Goal: Transaction & Acquisition: Book appointment/travel/reservation

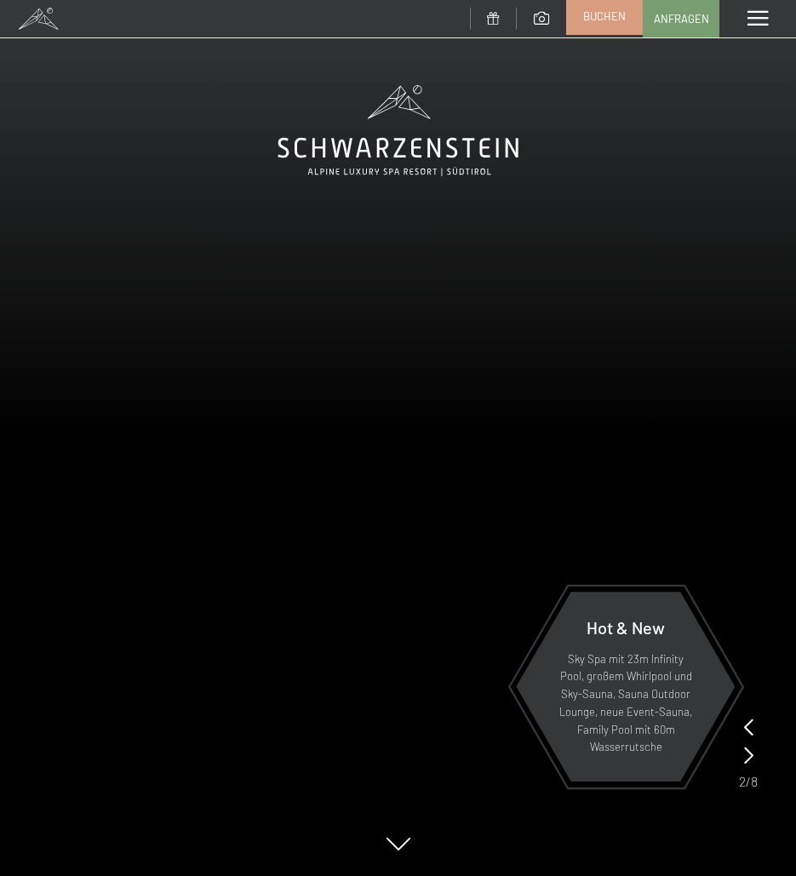
click at [605, 16] on span "Buchen" at bounding box center [604, 16] width 43 height 15
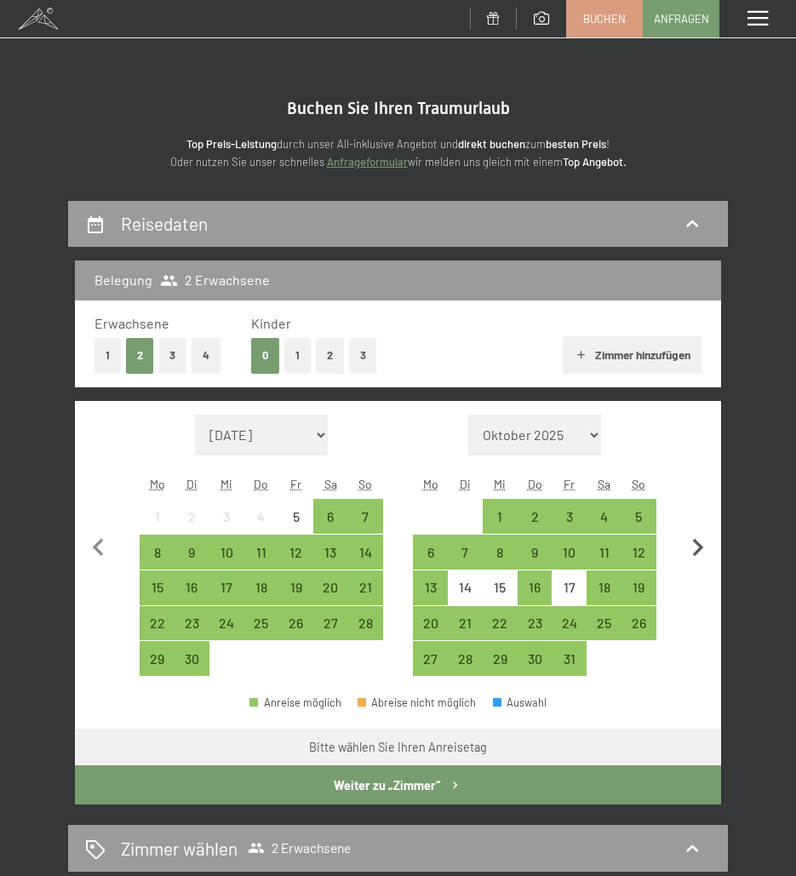
click at [696, 548] on icon "button" at bounding box center [698, 548] width 36 height 36
select select "2025-10-01"
select select "2025-11-01"
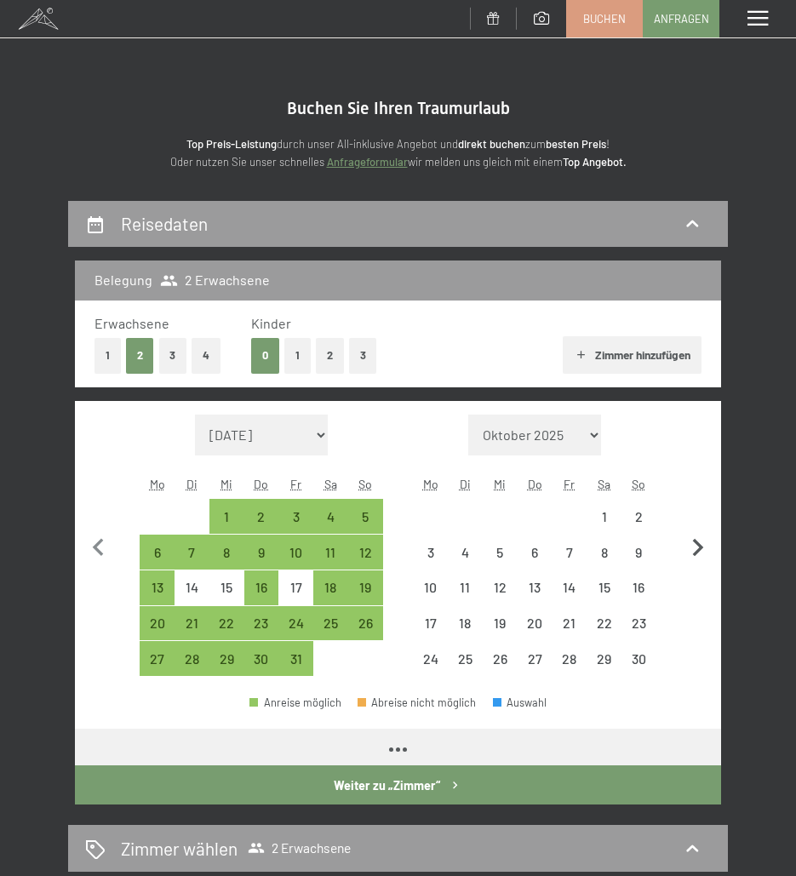
select select "2025-10-01"
select select "2025-11-01"
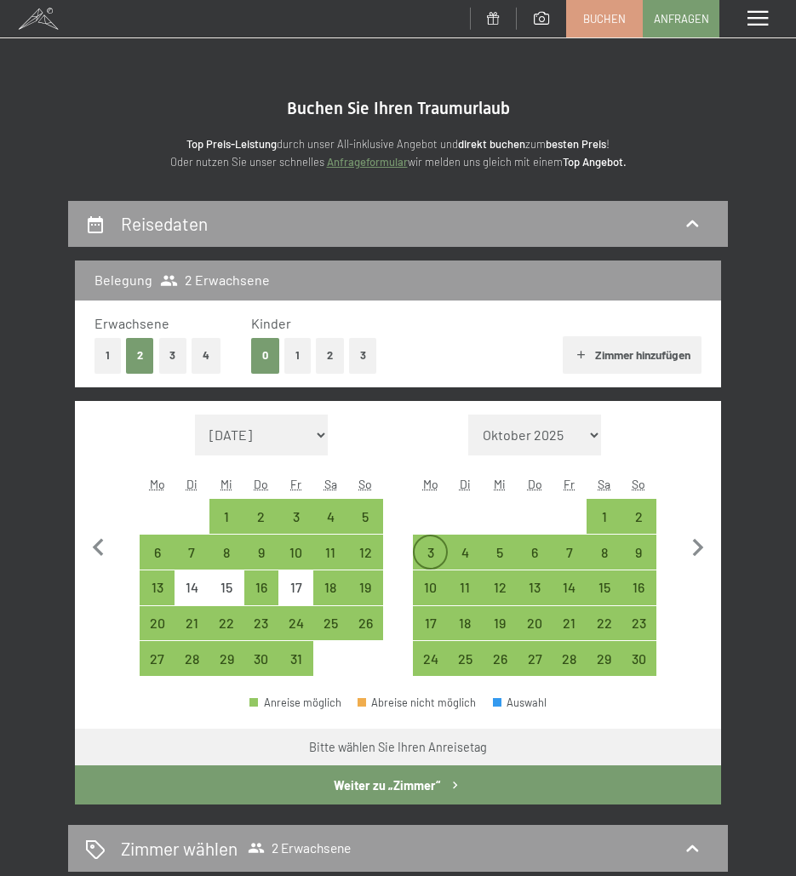
click at [434, 558] on div "3" at bounding box center [429, 560] width 31 height 31
select select "2025-10-01"
select select "2025-11-01"
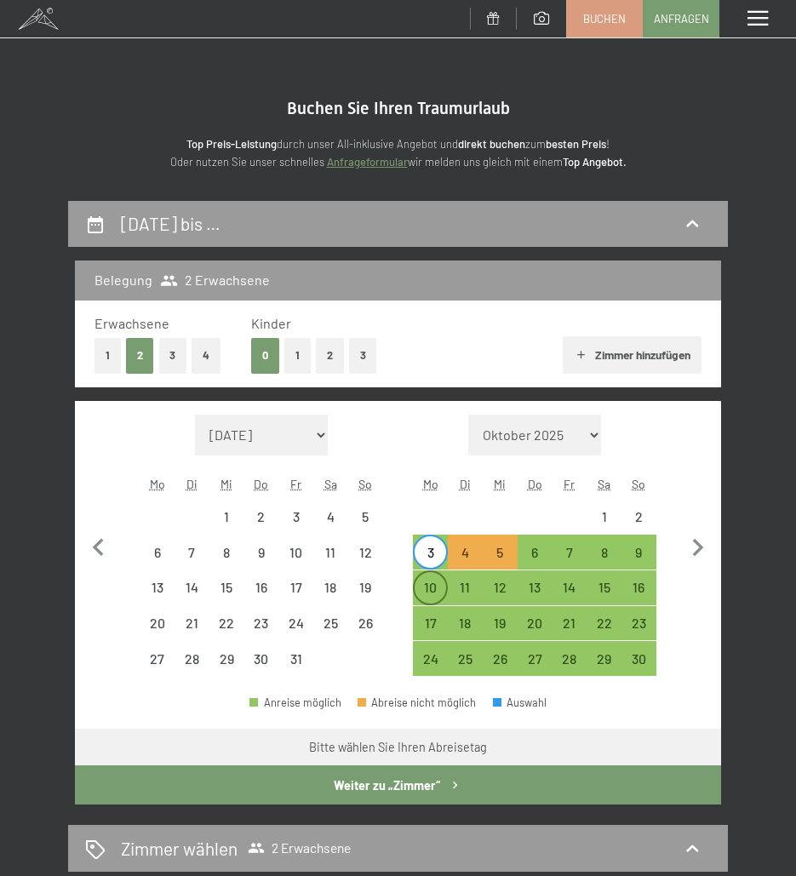
click at [429, 590] on div "10" at bounding box center [429, 595] width 31 height 31
select select "2025-10-01"
select select "2025-11-01"
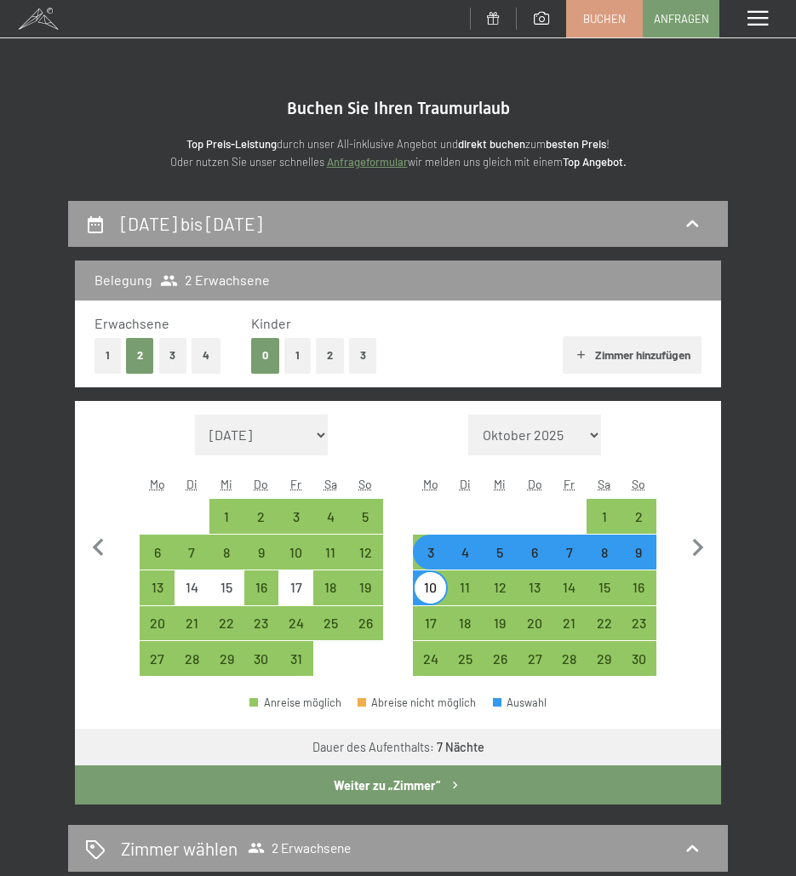
click at [429, 562] on div "3" at bounding box center [429, 560] width 31 height 31
select select "2025-10-01"
select select "2025-11-01"
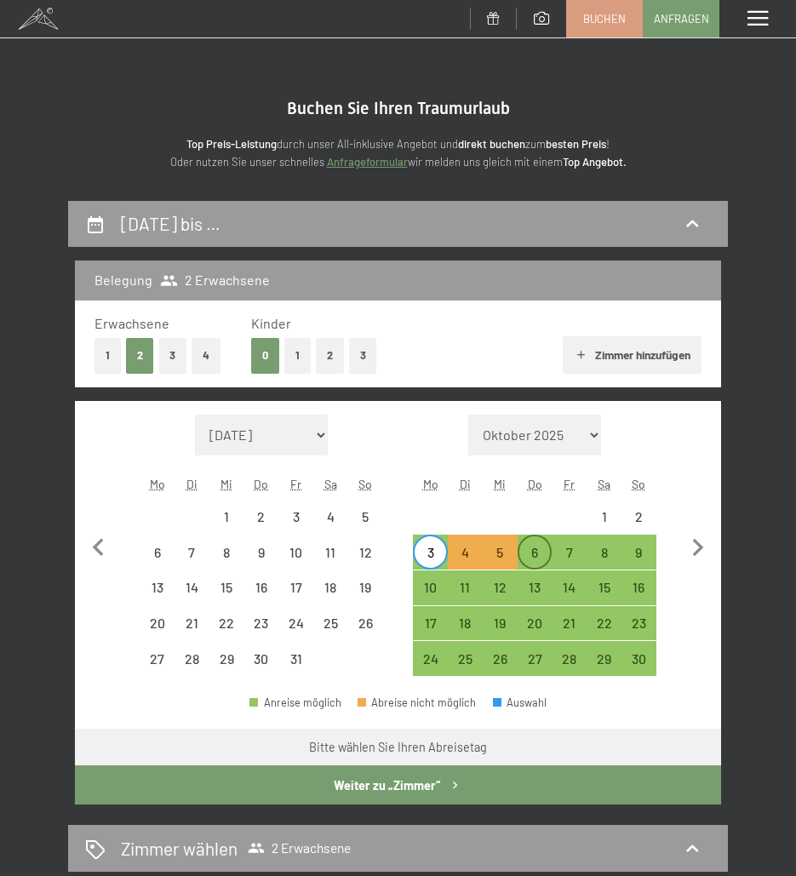
click at [532, 546] on div "6" at bounding box center [534, 560] width 31 height 31
select select "2025-10-01"
select select "2025-11-01"
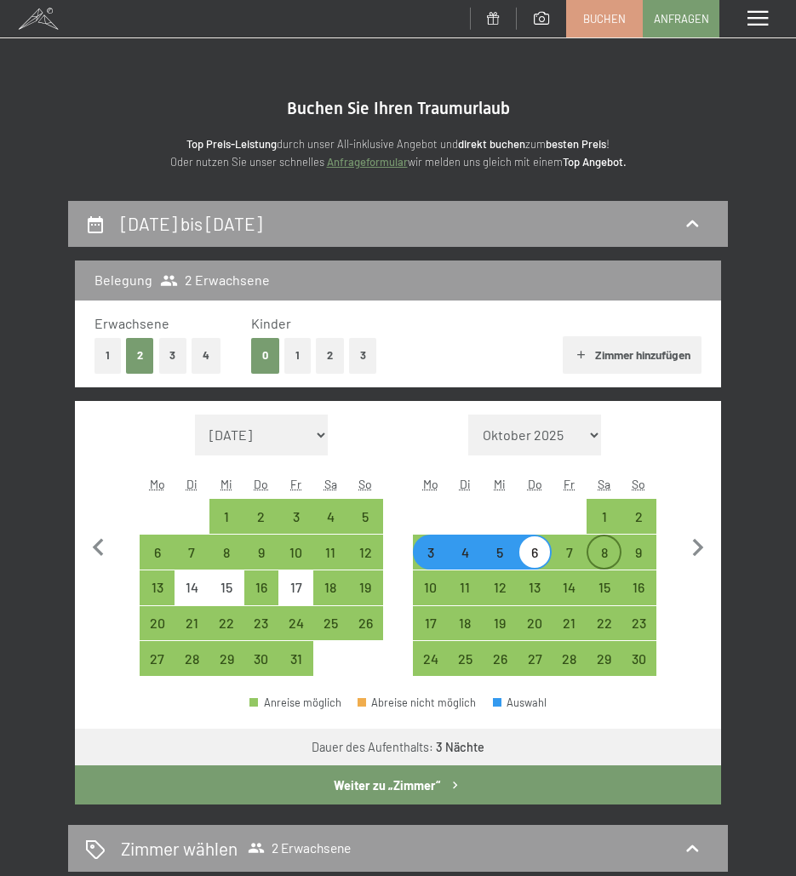
click at [611, 548] on div "8" at bounding box center [603, 560] width 31 height 31
select select "2025-10-01"
select select "2025-11-01"
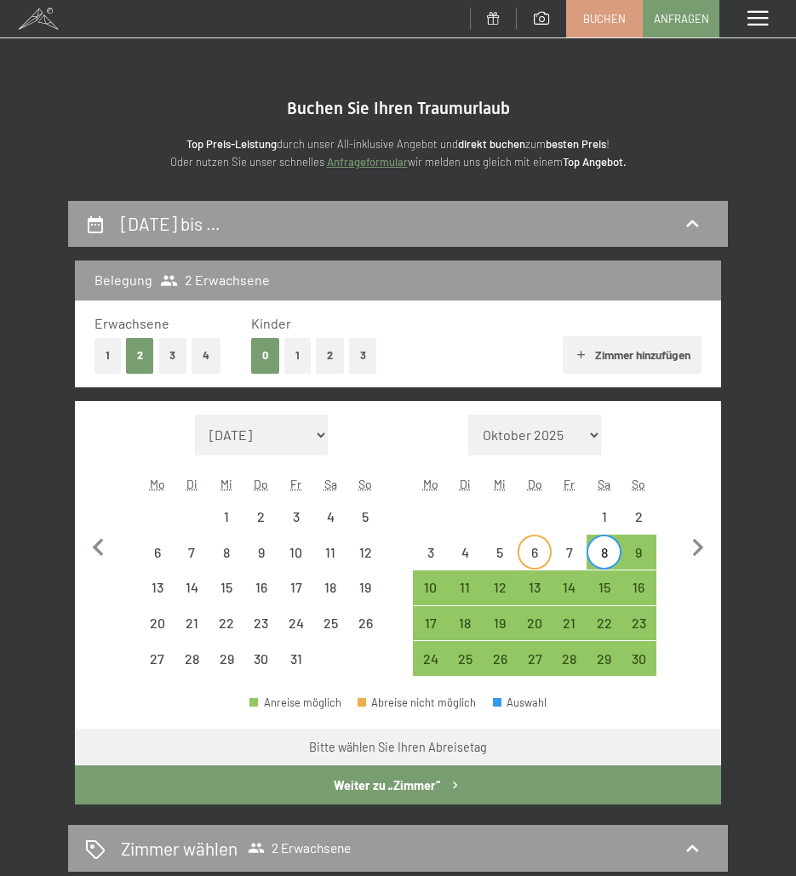
click at [543, 552] on div "6" at bounding box center [534, 560] width 31 height 31
select select "2025-10-01"
select select "2025-11-01"
click at [477, 543] on div "4" at bounding box center [464, 551] width 31 height 31
select select "2025-10-01"
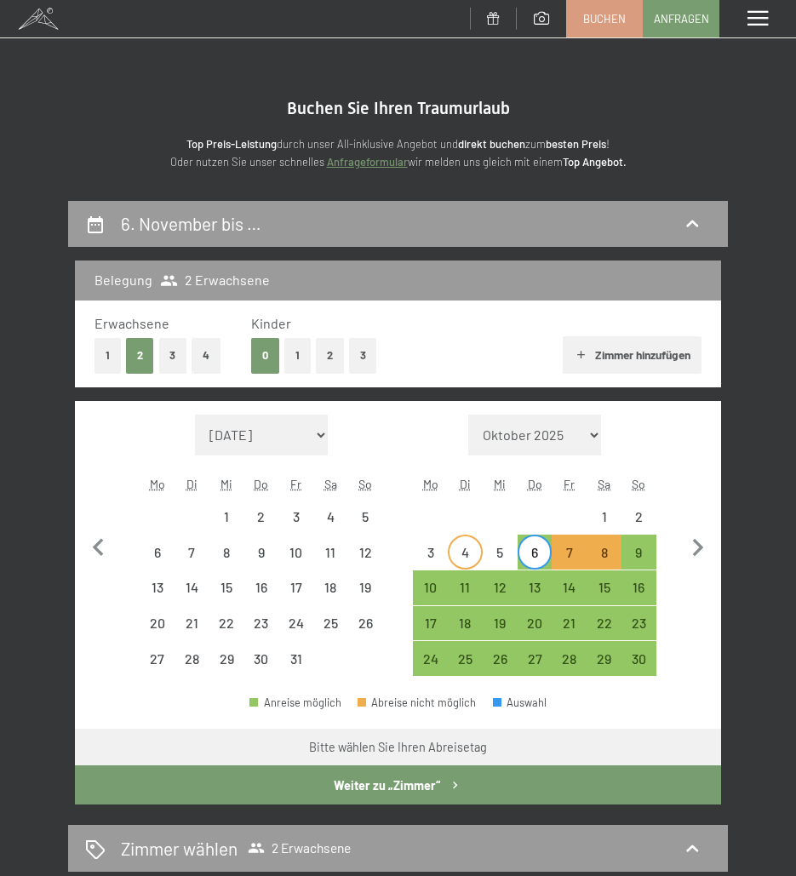
select select "2025-11-01"
click at [507, 546] on div "5" at bounding box center [499, 560] width 31 height 31
select select "2025-10-01"
select select "2025-11-01"
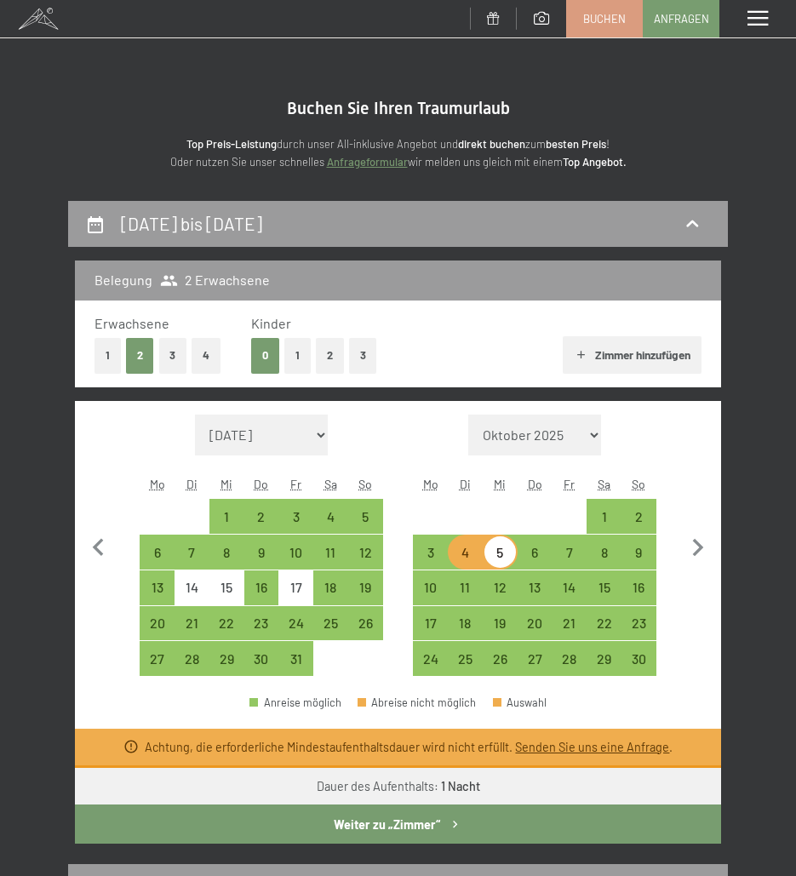
click at [502, 549] on div "5" at bounding box center [499, 560] width 31 height 31
select select "2025-10-01"
select select "2025-11-01"
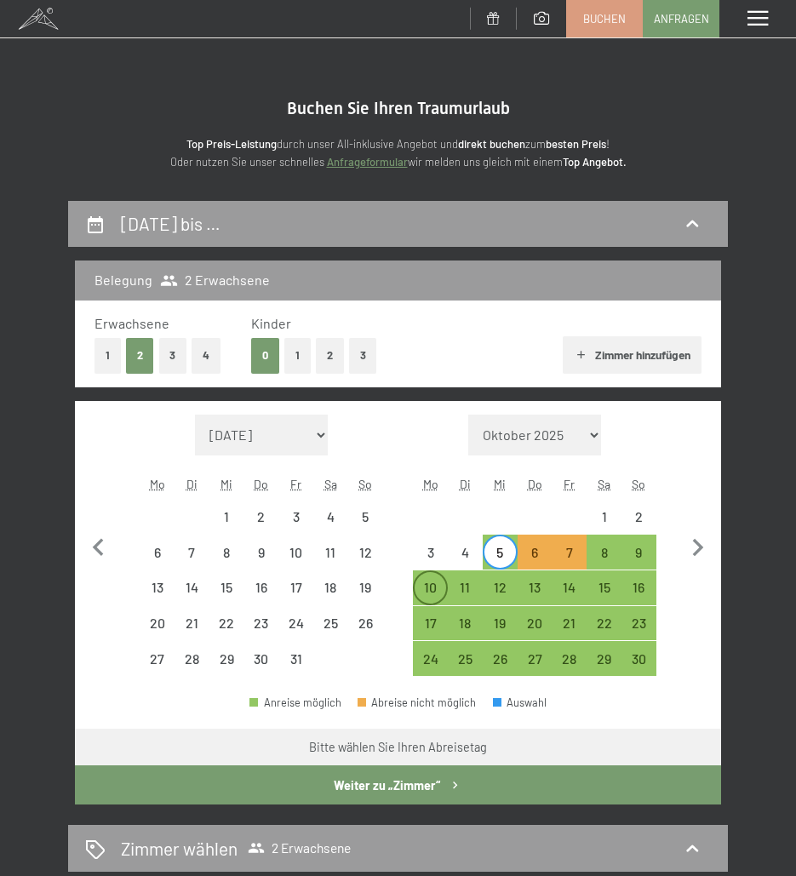
click at [427, 582] on div "10" at bounding box center [429, 595] width 31 height 31
select select "2025-10-01"
select select "2025-11-01"
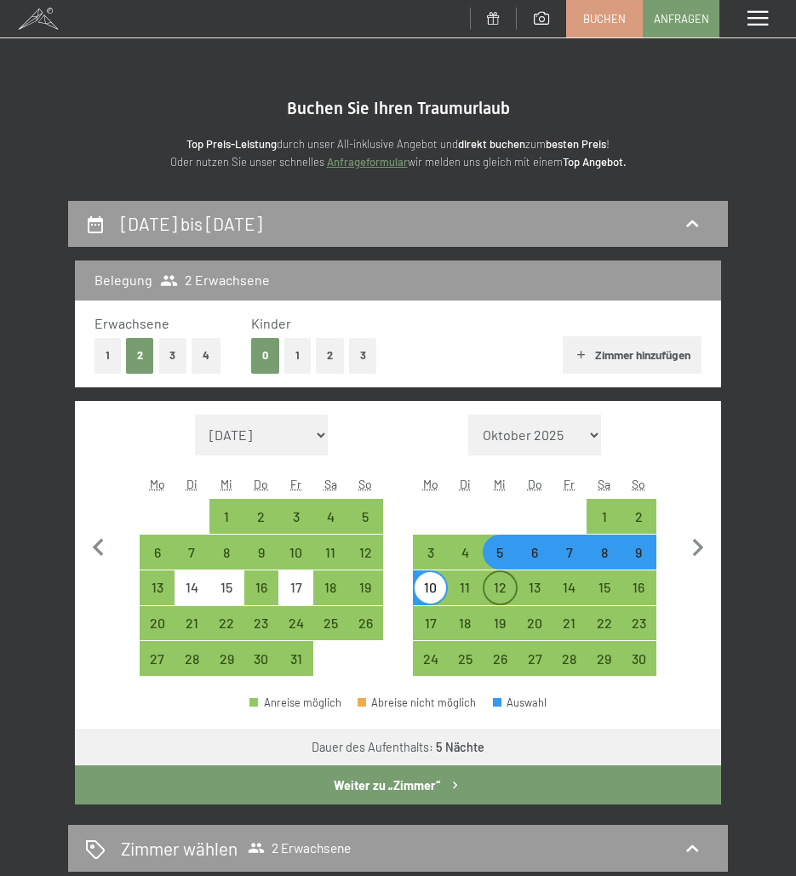
click at [492, 585] on div "12" at bounding box center [499, 595] width 31 height 31
select select "2025-10-01"
select select "2025-11-01"
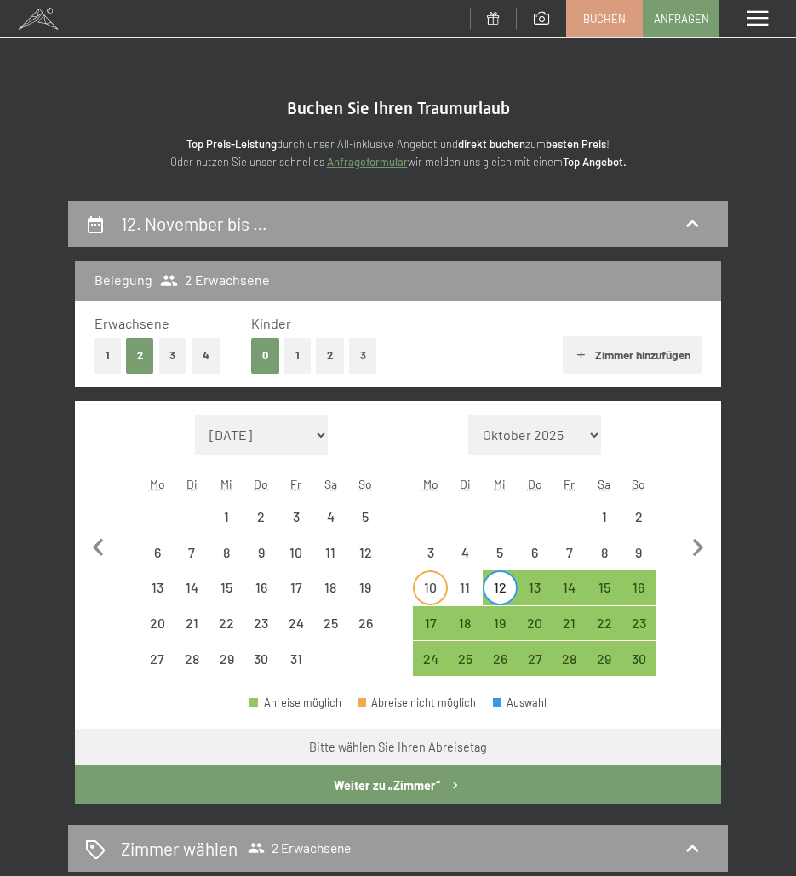
click at [442, 586] on div "10" at bounding box center [429, 595] width 31 height 31
select select "2025-10-01"
select select "2025-11-01"
click at [489, 583] on div "12" at bounding box center [499, 595] width 31 height 31
select select "2025-10-01"
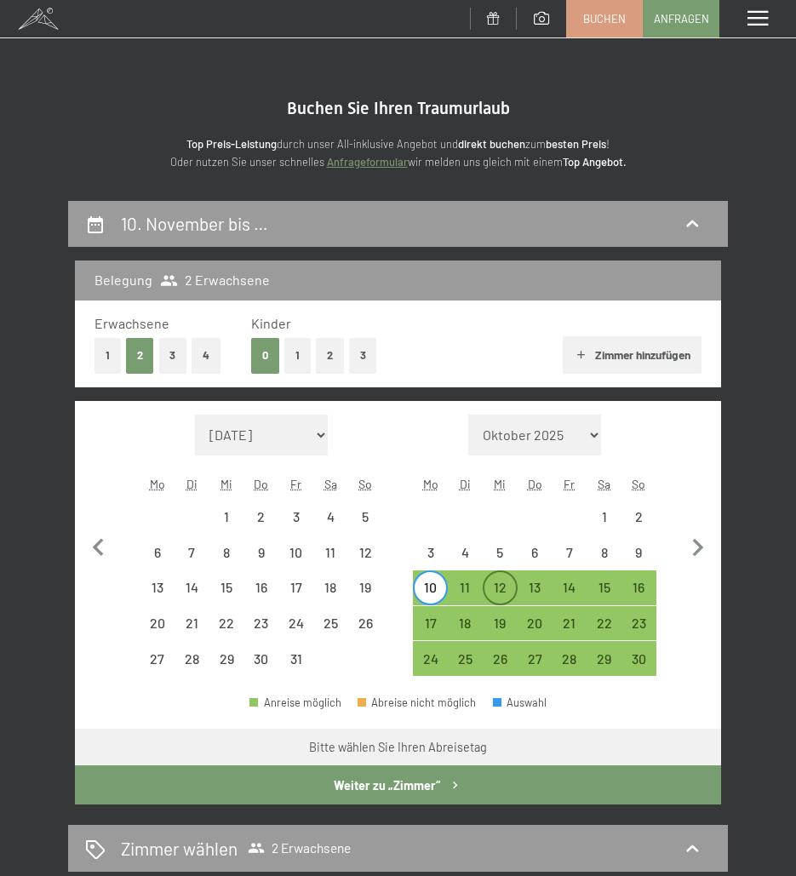
select select "2025-11-01"
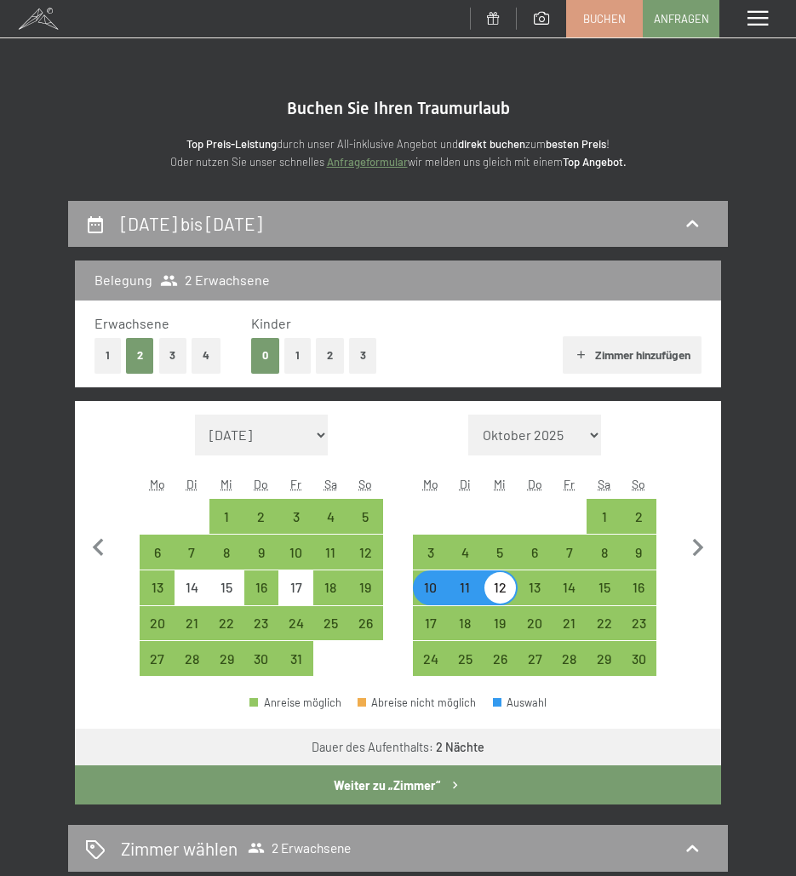
click at [421, 782] on button "Weiter zu „Zimmer“" at bounding box center [398, 784] width 646 height 39
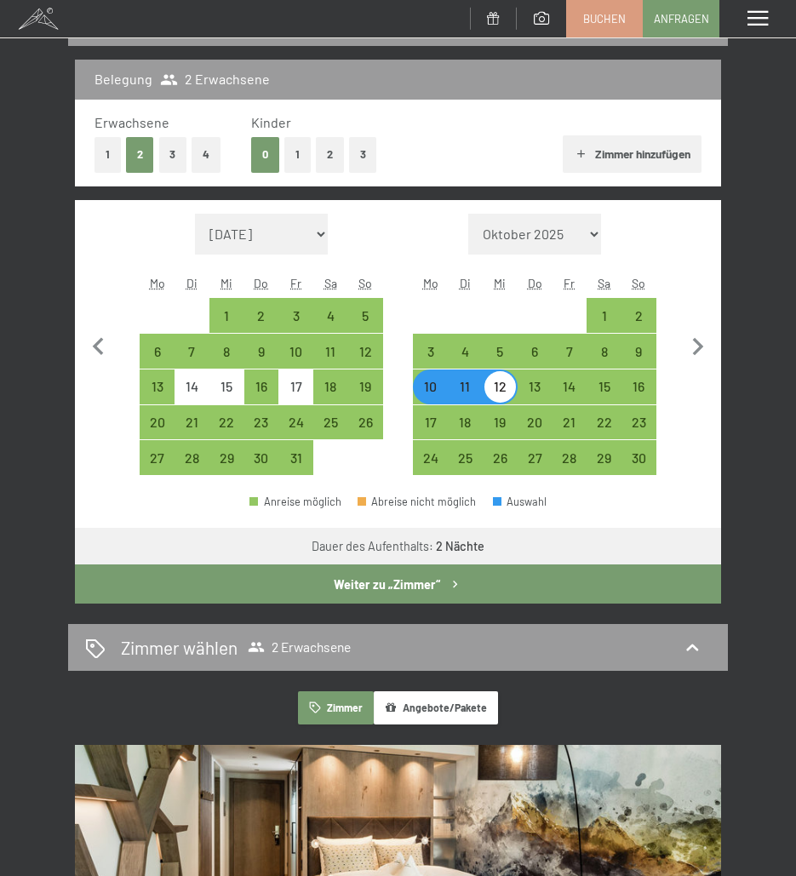
select select "2025-10-01"
select select "2025-11-01"
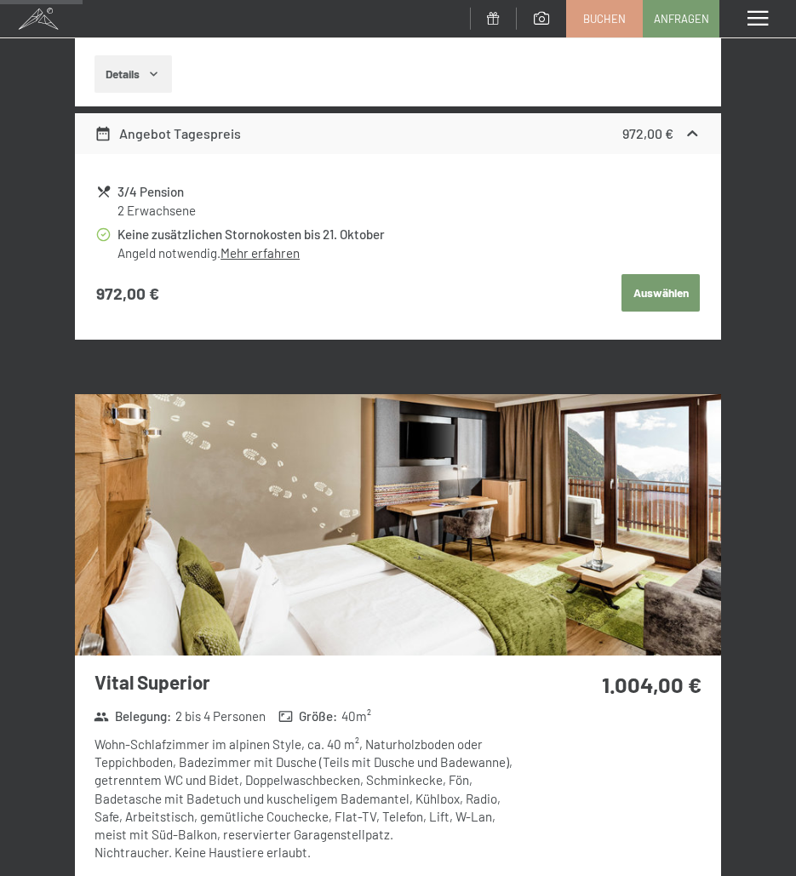
scroll to position [796, 0]
